Goal: Transaction & Acquisition: Obtain resource

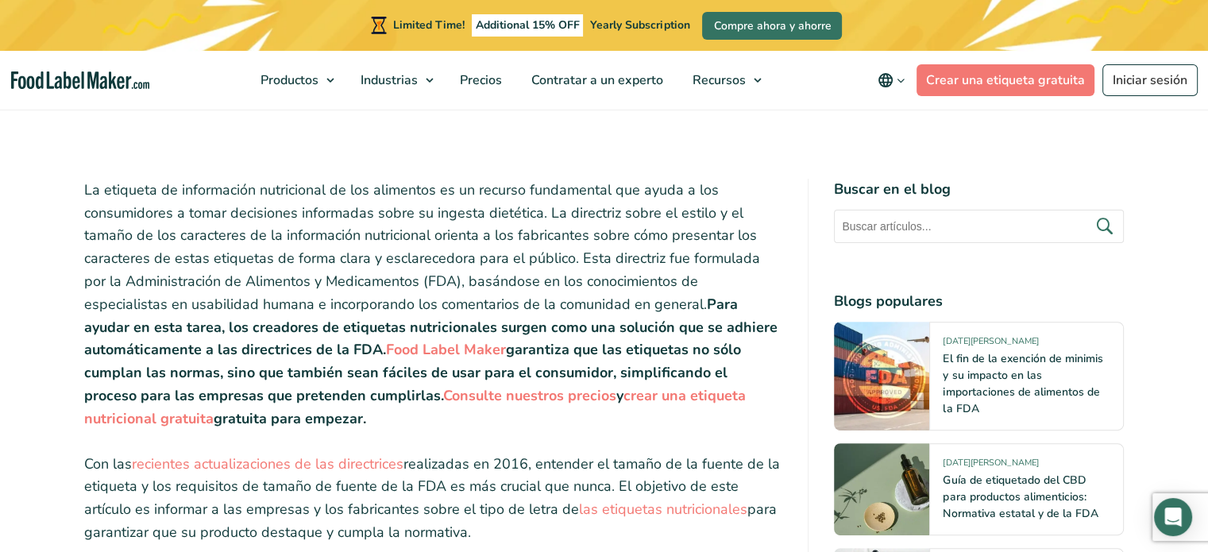
scroll to position [873, 0]
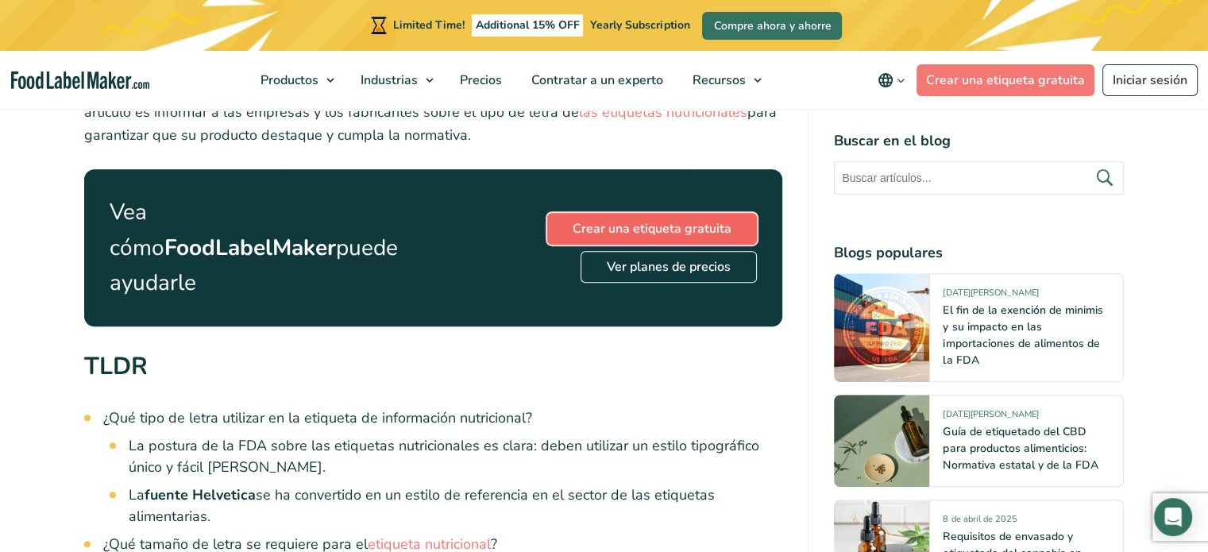
click at [584, 213] on link "Crear una etiqueta gratuita" at bounding box center [652, 229] width 210 height 32
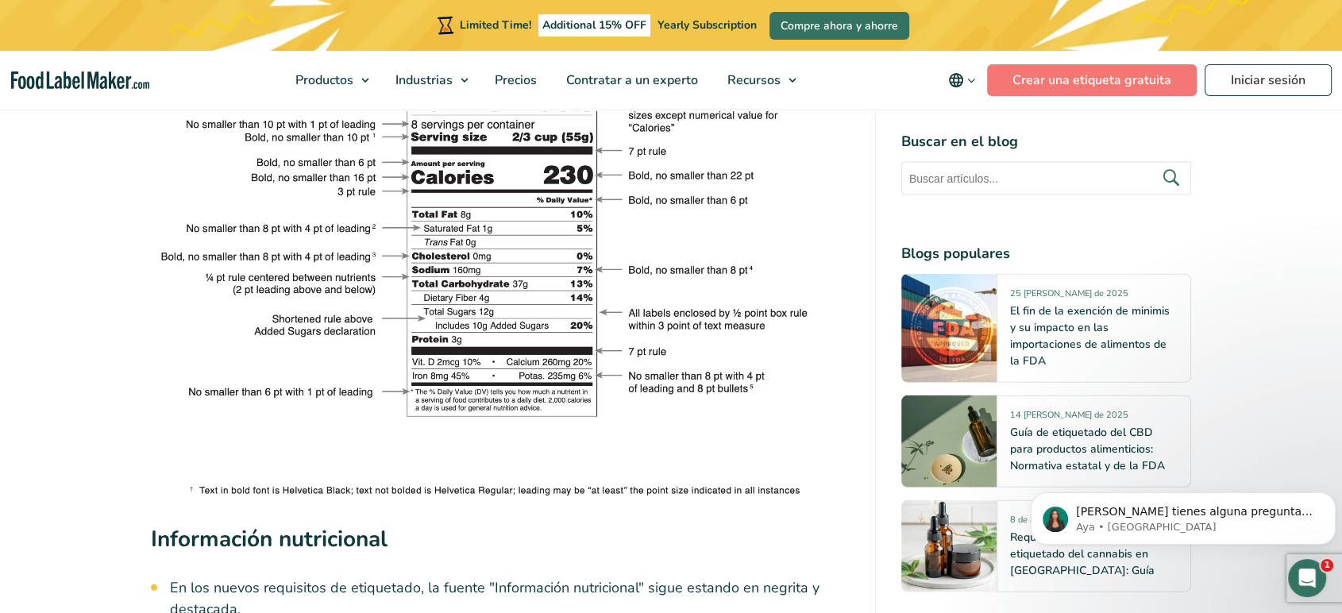
scroll to position [3414, 0]
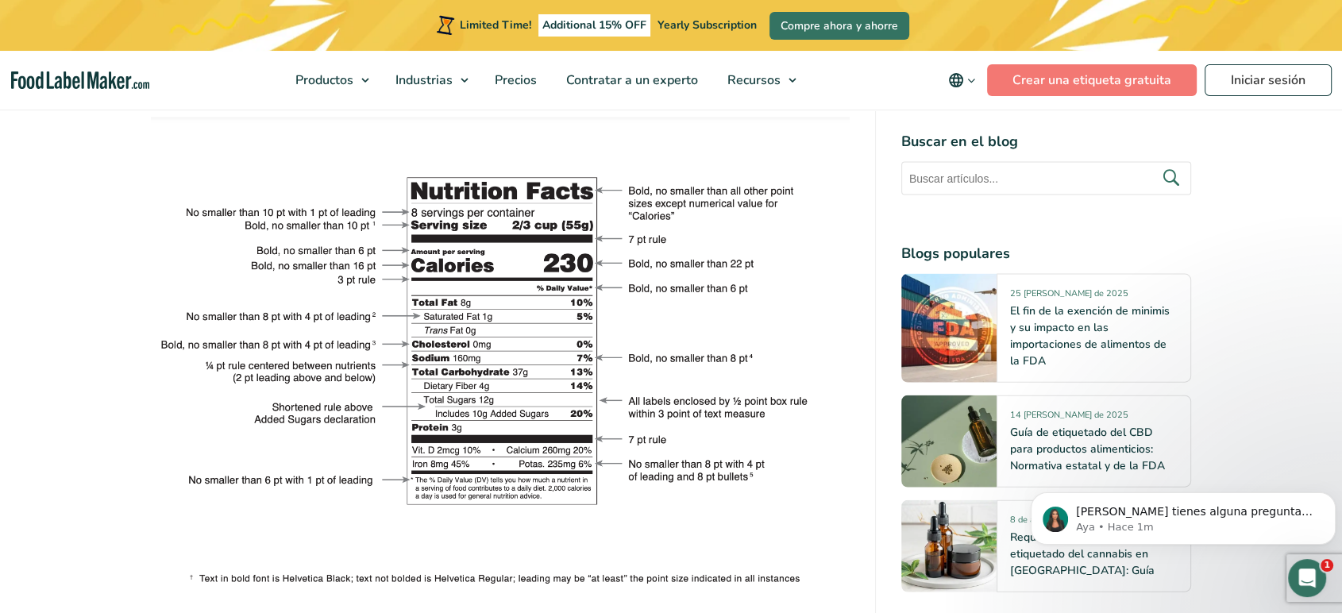
click at [672, 181] on img at bounding box center [500, 352] width 699 height 471
